Goal: Check status

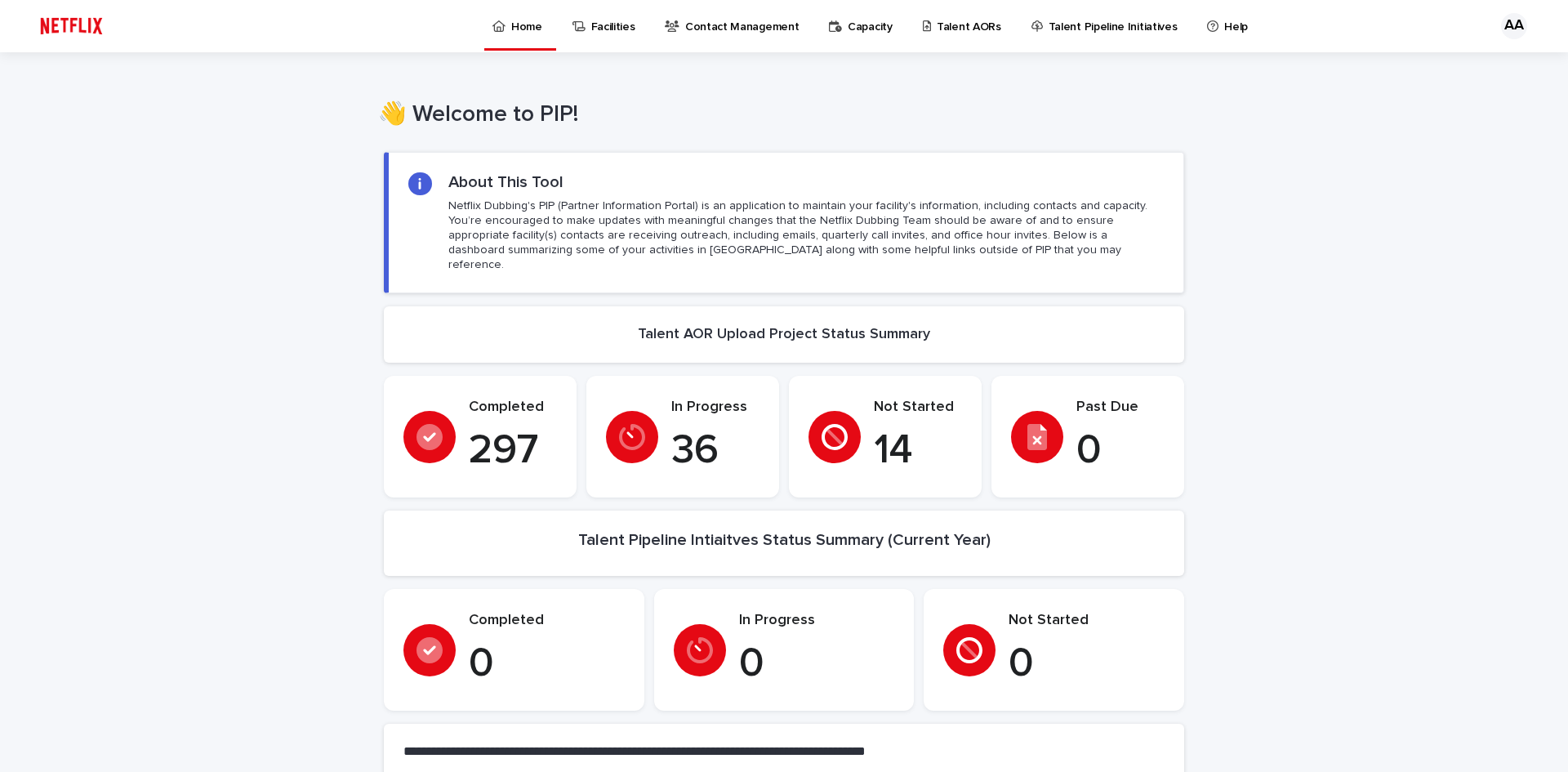
click at [948, 19] on p "Talent AORs" at bounding box center [969, 17] width 64 height 34
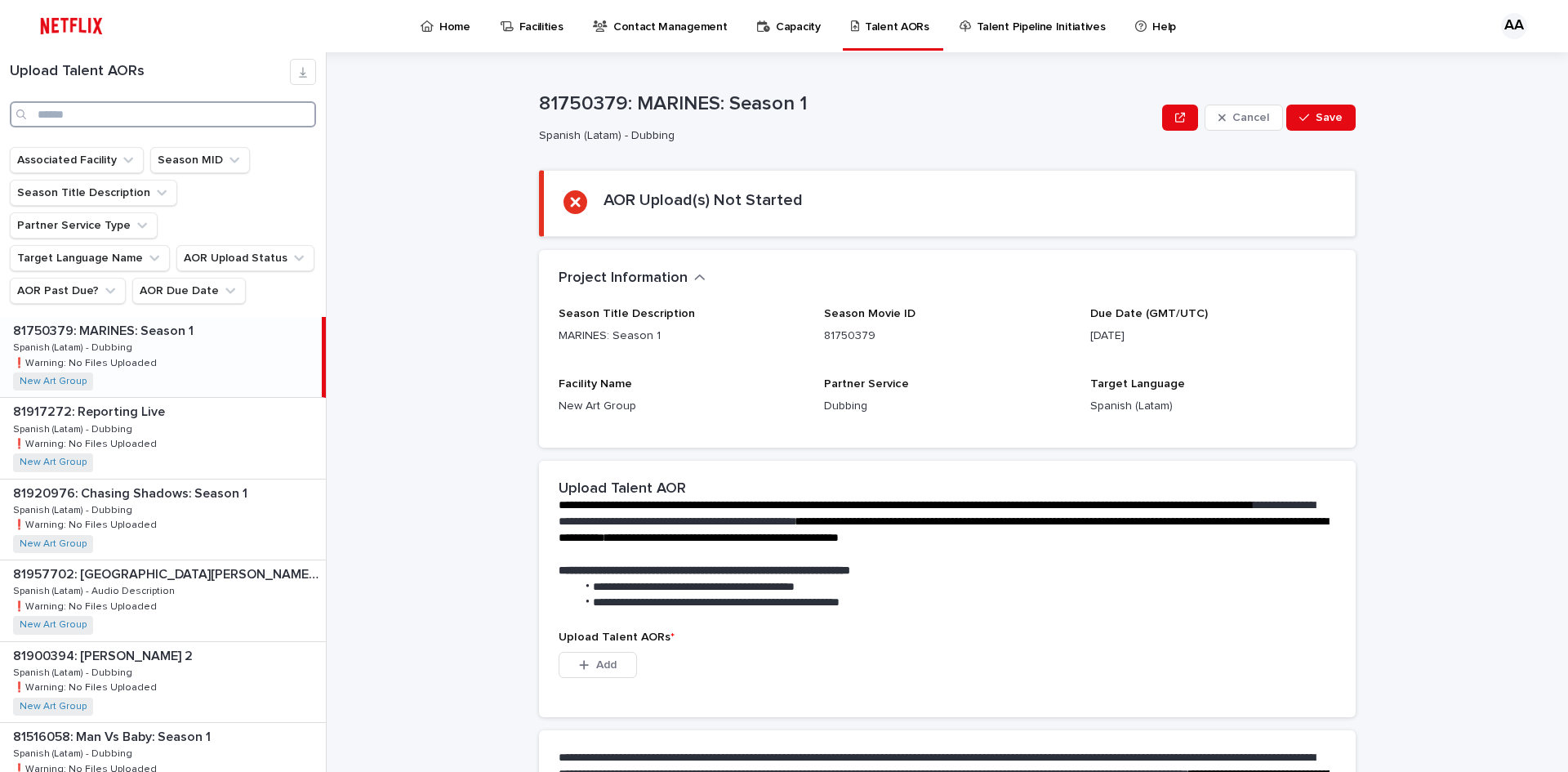
click at [227, 127] on input "Search" at bounding box center [163, 115] width 307 height 26
paste input "********"
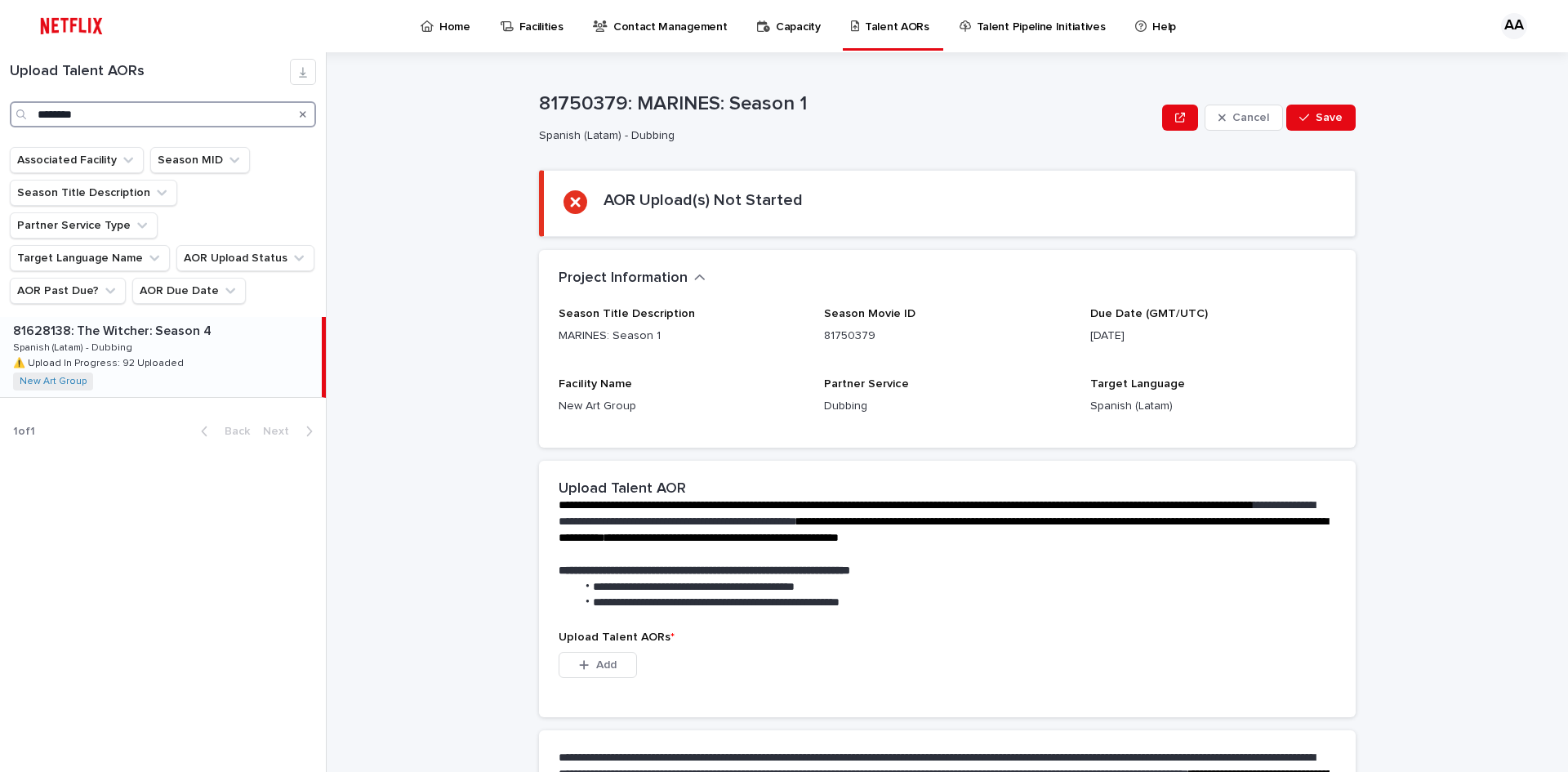
type input "********"
click at [222, 329] on div "81628138: The [PERSON_NAME]: Season 4 81628138: The [PERSON_NAME]: Season 4 Spa…" at bounding box center [160, 357] width 322 height 80
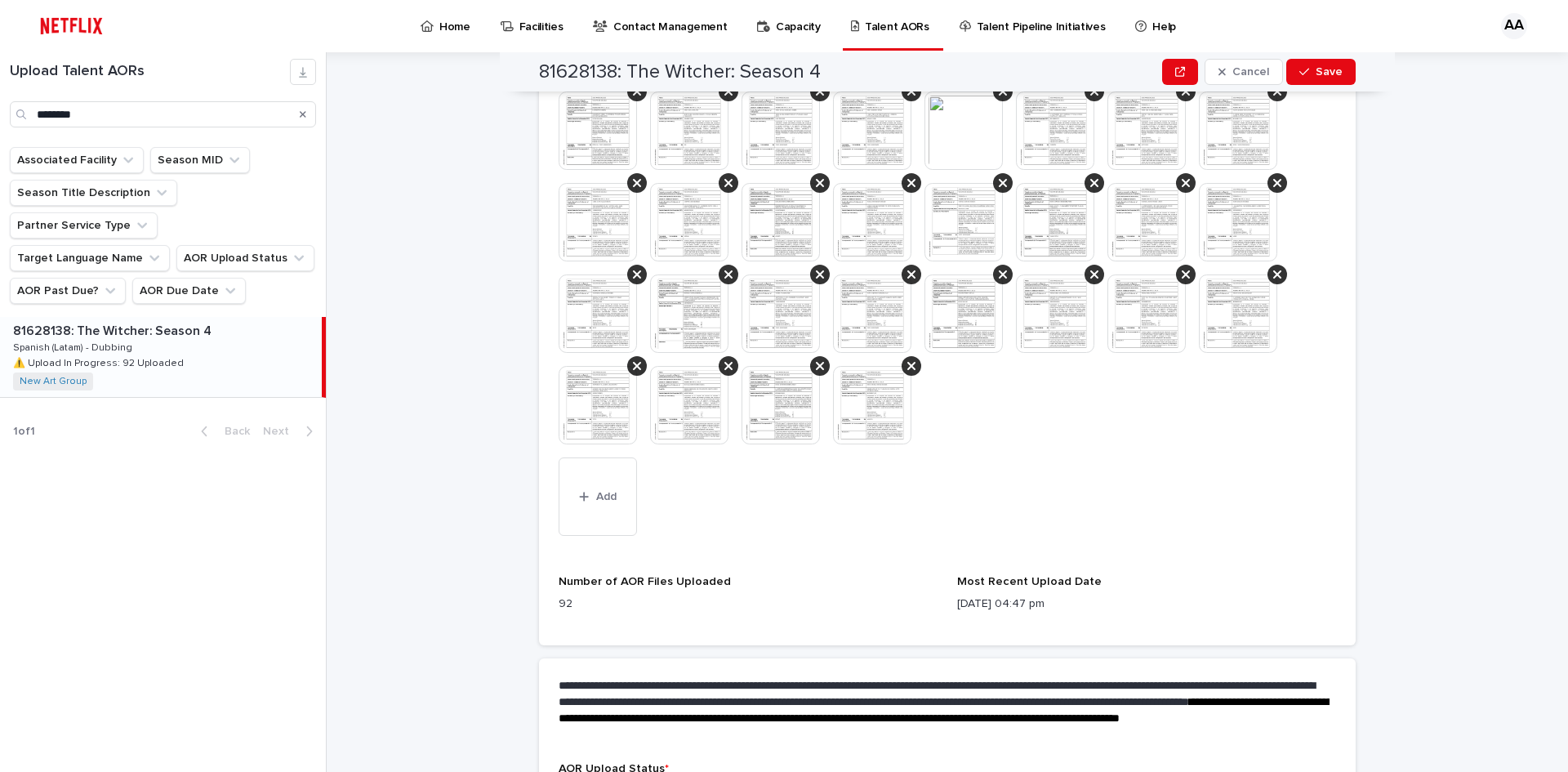
scroll to position [1442, 0]
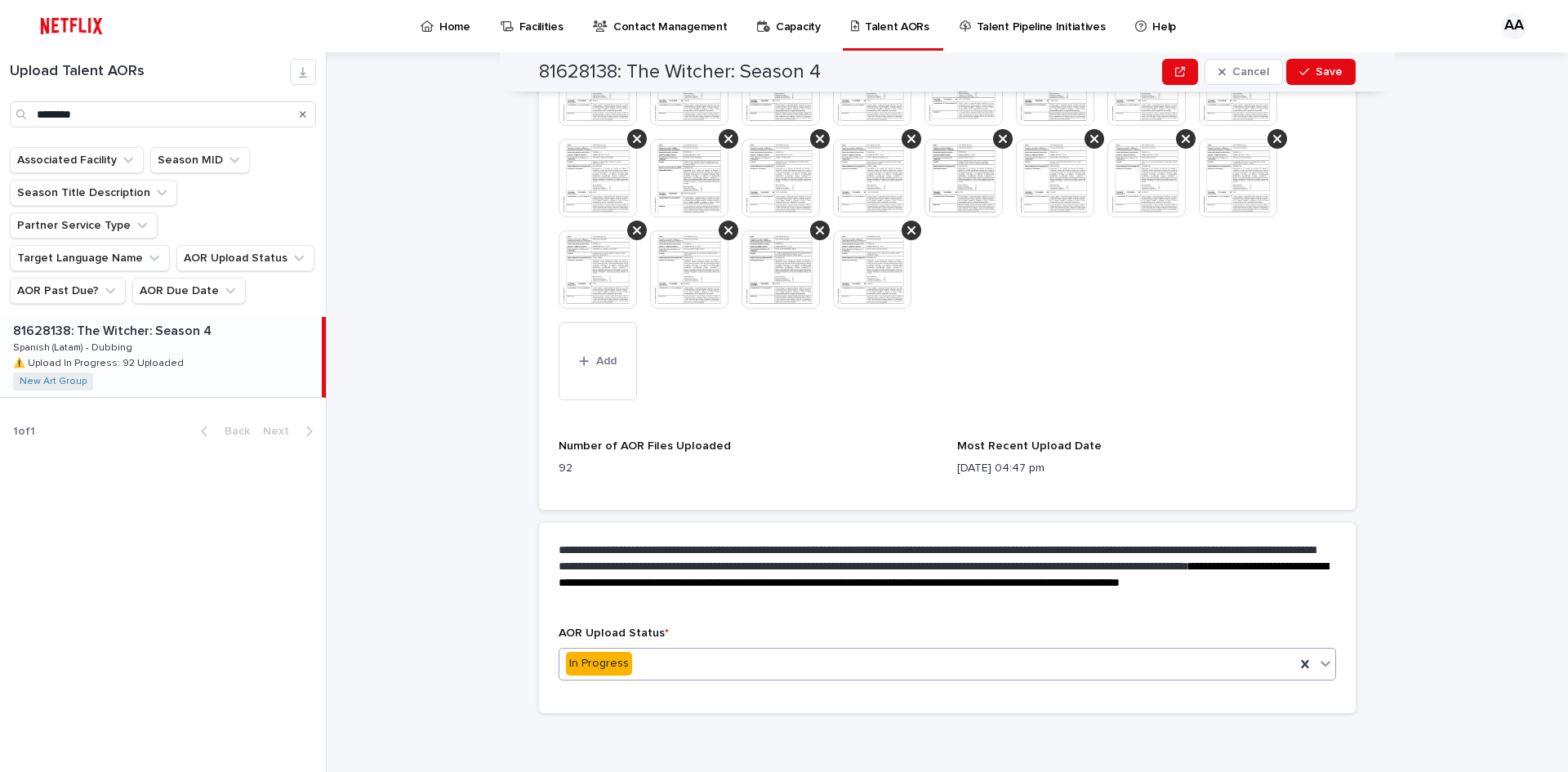
click at [1042, 677] on div "In Progress" at bounding box center [927, 663] width 736 height 27
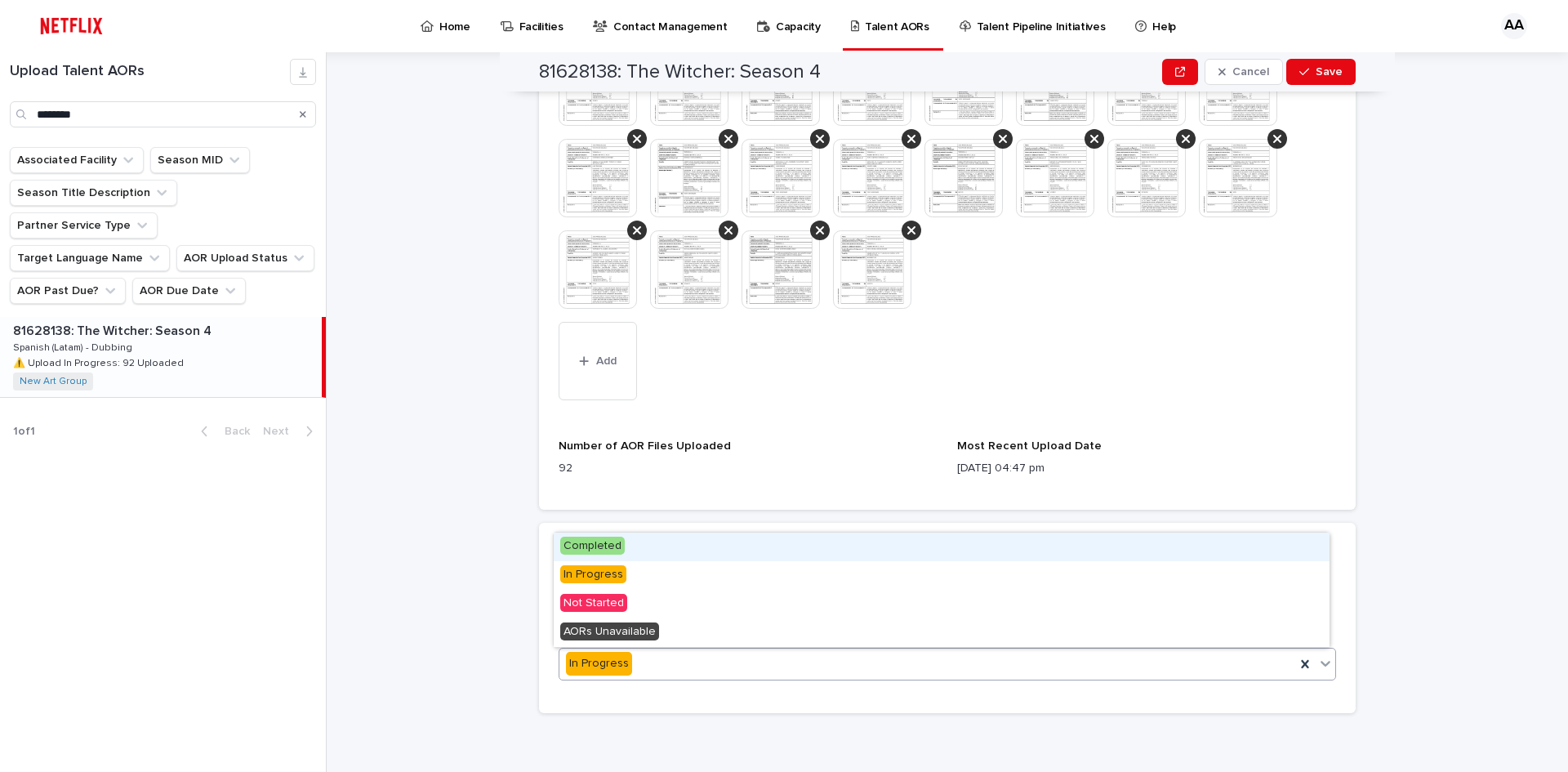
click at [641, 548] on div "Completed" at bounding box center [942, 546] width 776 height 29
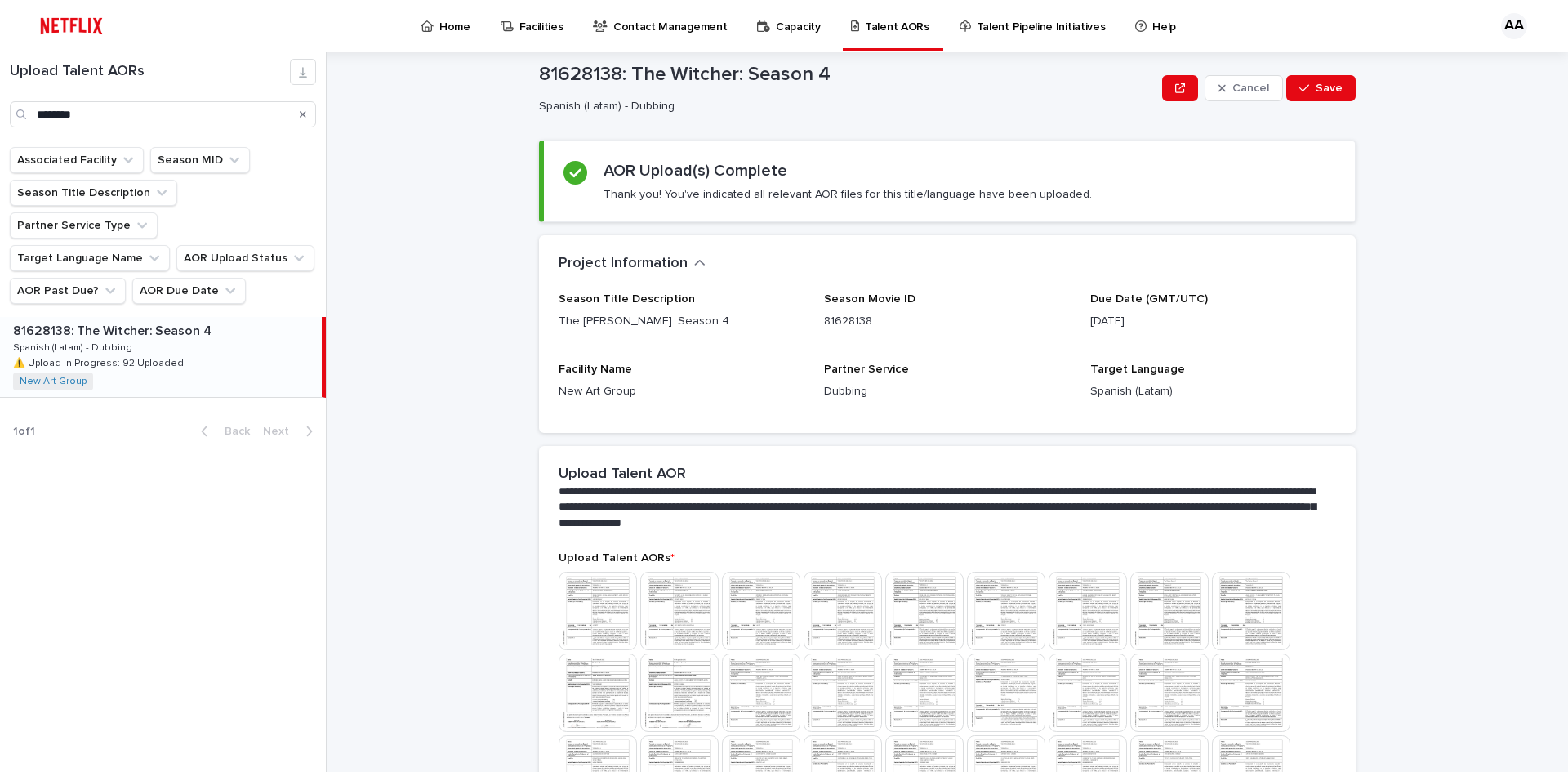
scroll to position [0, 0]
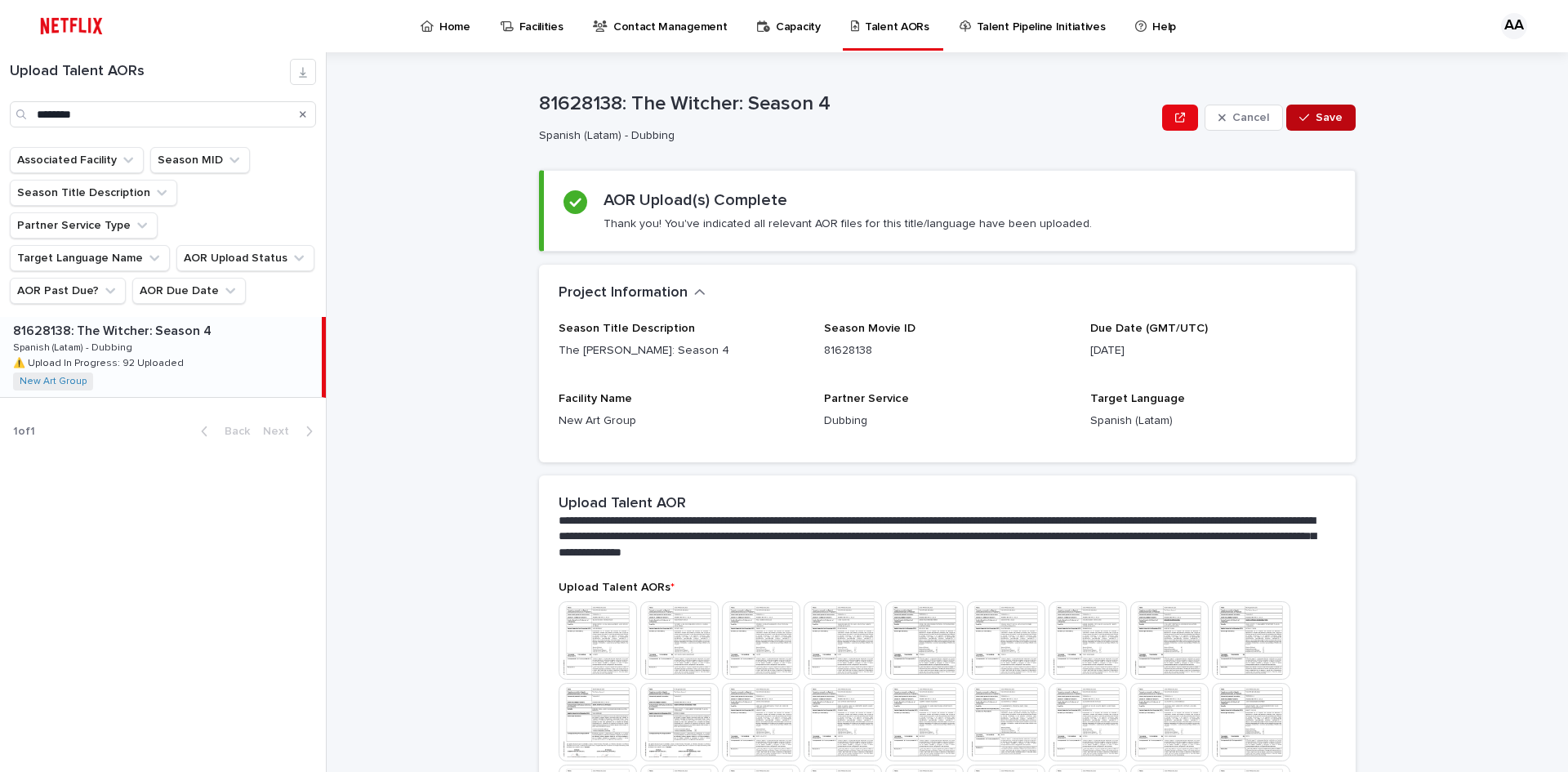
click at [1328, 116] on span "Save" at bounding box center [1328, 117] width 27 height 11
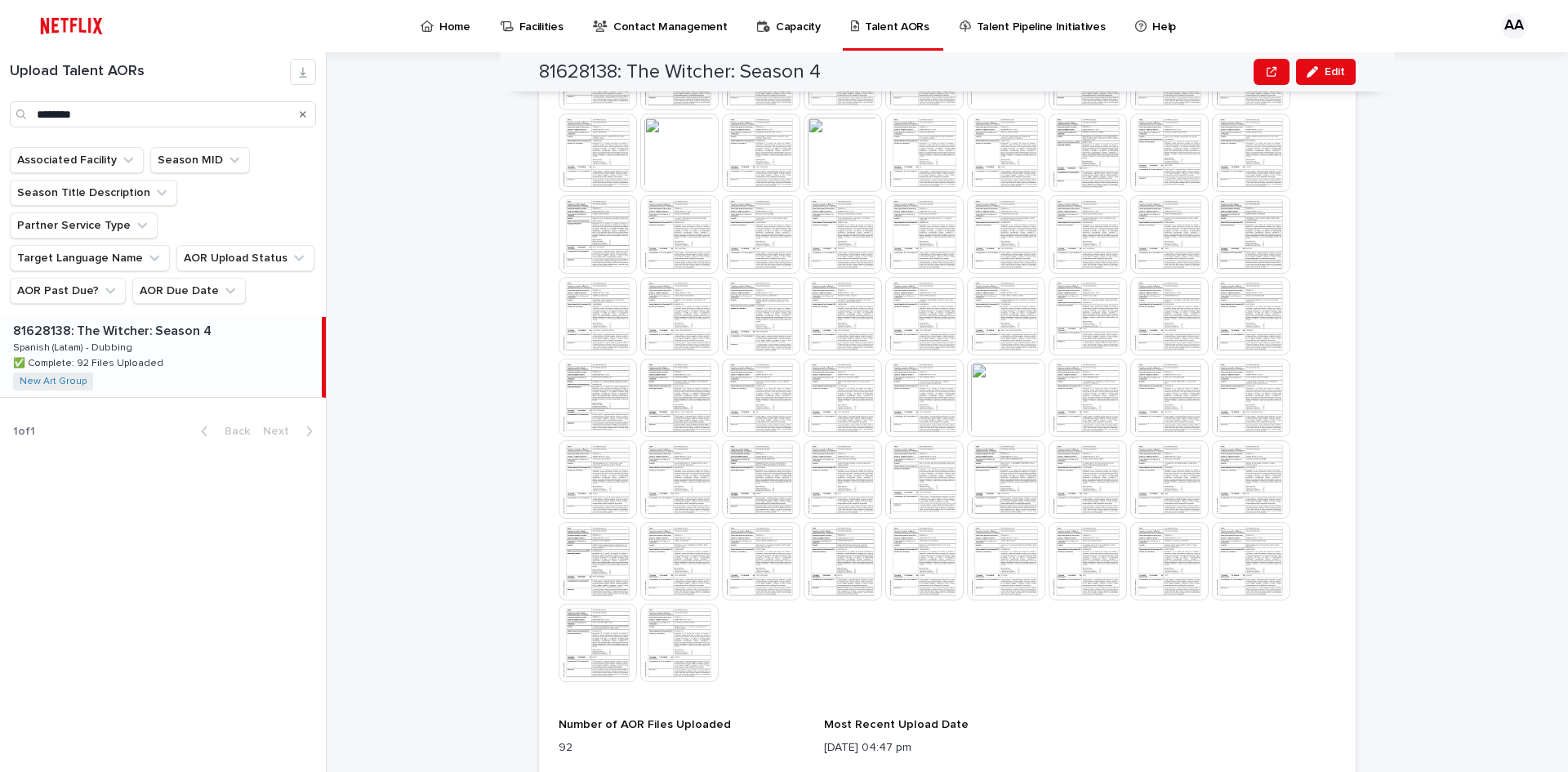
scroll to position [967, 0]
